Goal: Information Seeking & Learning: Learn about a topic

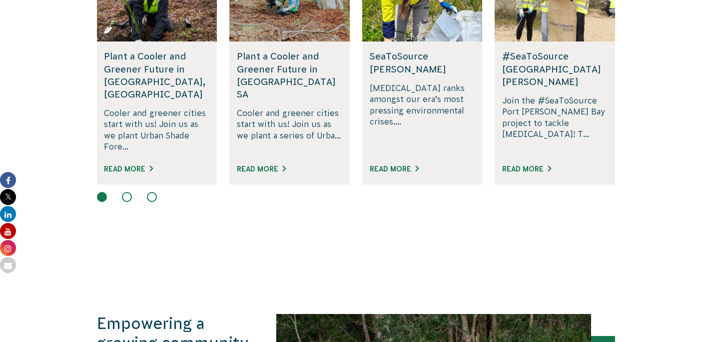
scroll to position [744, 0]
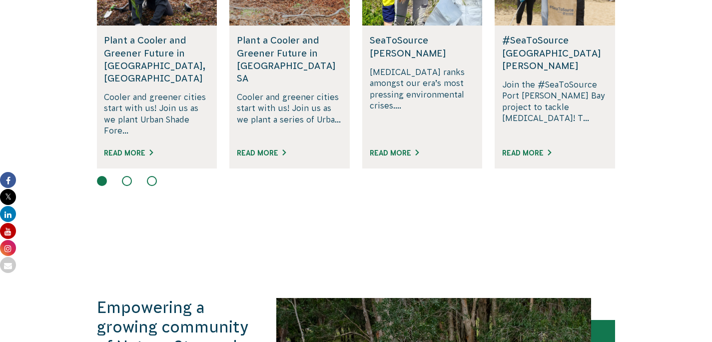
click at [125, 186] on button at bounding box center [127, 181] width 10 height 10
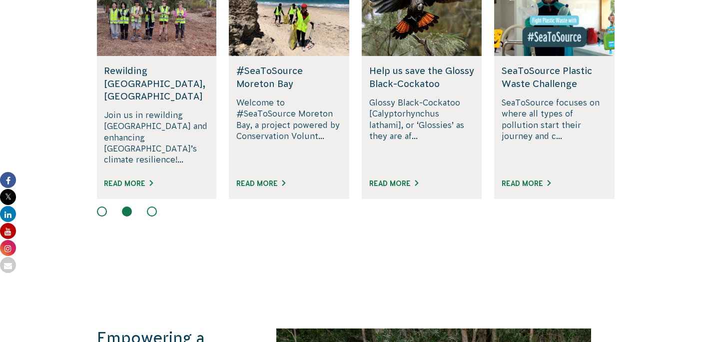
scroll to position [697, 0]
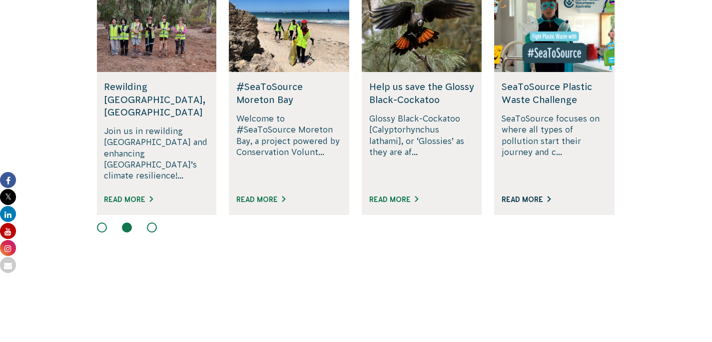
click at [528, 203] on link "Read More" at bounding box center [526, 199] width 49 height 8
click at [401, 203] on link "Read More" at bounding box center [393, 199] width 49 height 8
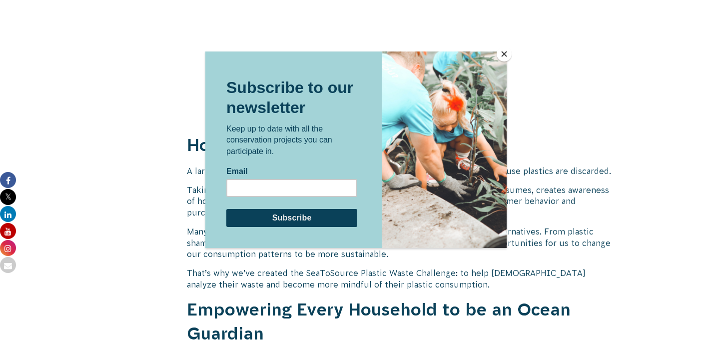
scroll to position [977, 0]
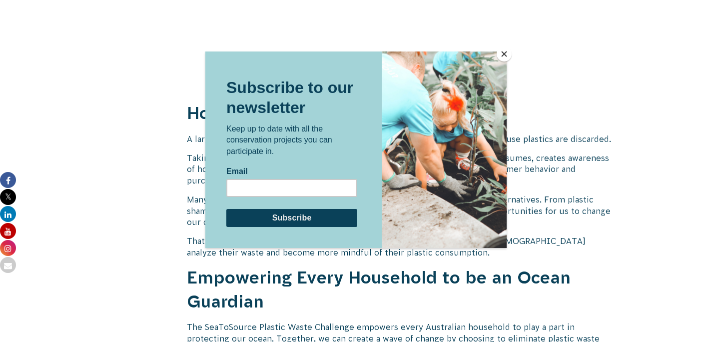
click at [503, 54] on button "Close" at bounding box center [504, 53] width 15 height 15
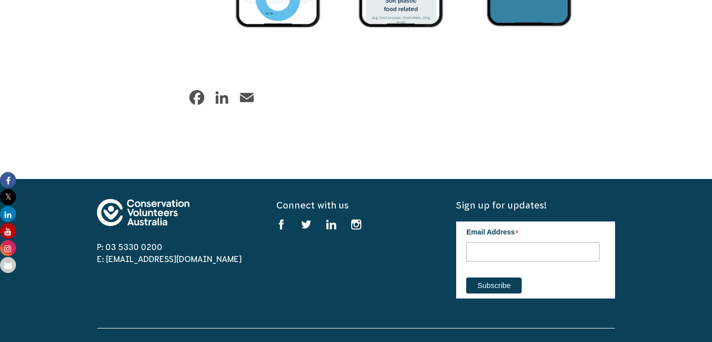
scroll to position [1827, 0]
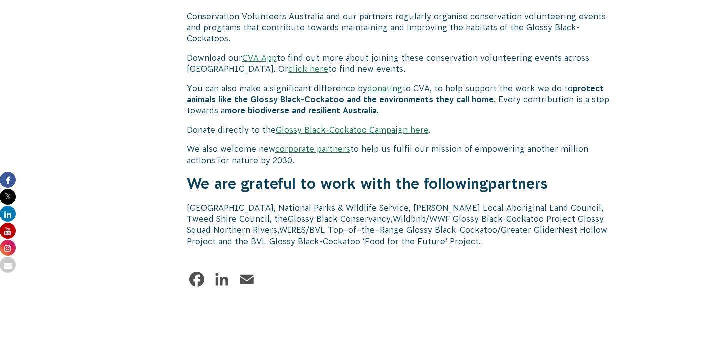
scroll to position [3113, 0]
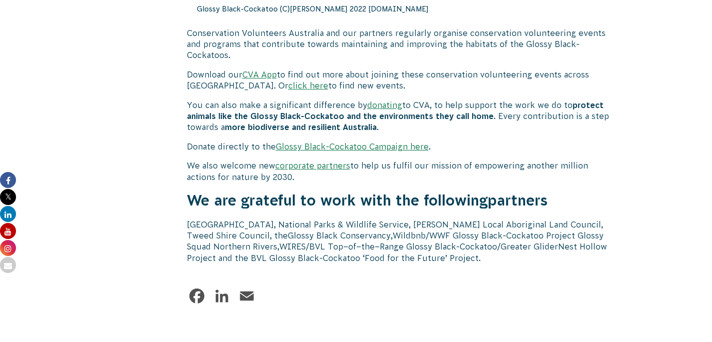
click at [288, 90] on link "click here" at bounding box center [308, 85] width 40 height 9
click at [330, 170] on link "corporate partners" at bounding box center [312, 165] width 75 height 9
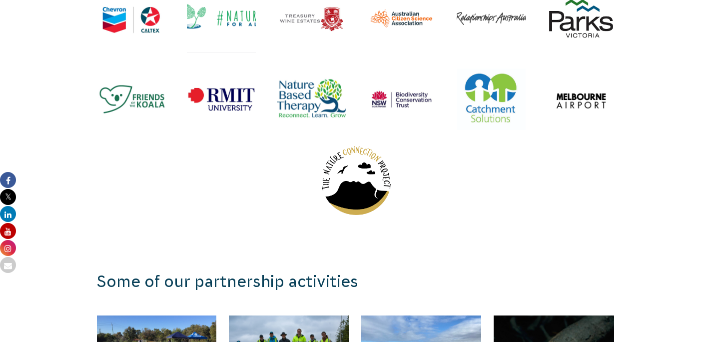
scroll to position [1457, 0]
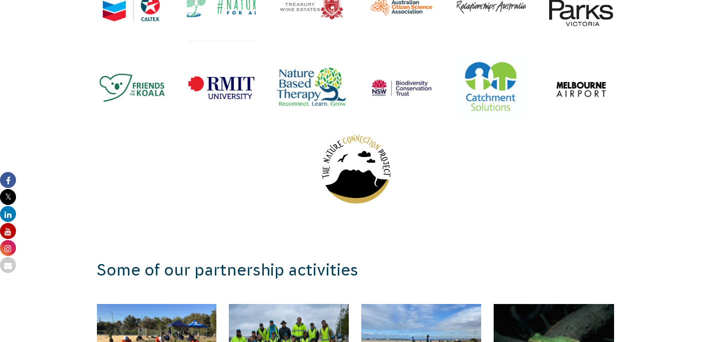
click at [310, 122] on img at bounding box center [311, 87] width 69 height 69
